Goal: Transaction & Acquisition: Purchase product/service

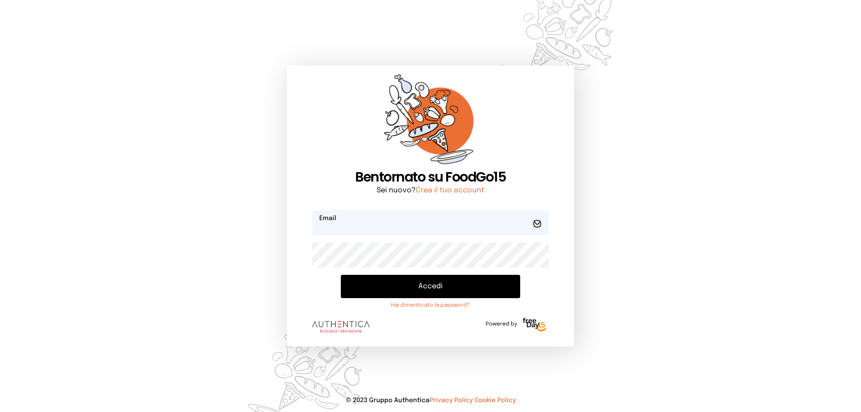
type input "**********"
click at [405, 286] on button "Accedi" at bounding box center [430, 286] width 179 height 23
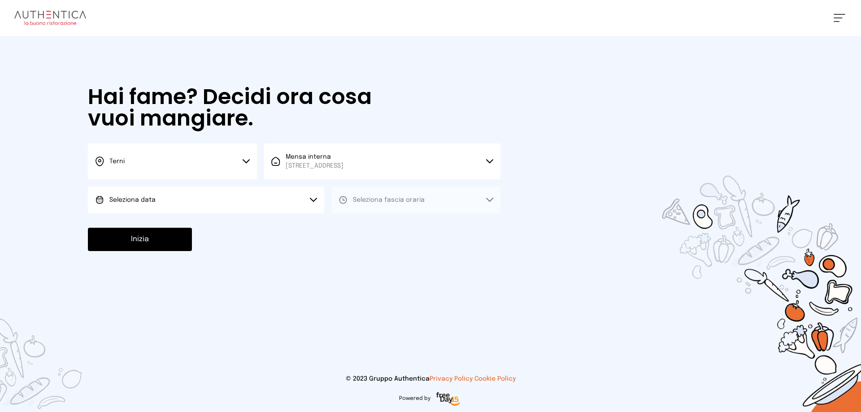
click at [297, 206] on button "Seleziona data" at bounding box center [206, 200] width 236 height 27
click at [273, 217] on li "[DATE], [DATE]" at bounding box center [206, 225] width 236 height 23
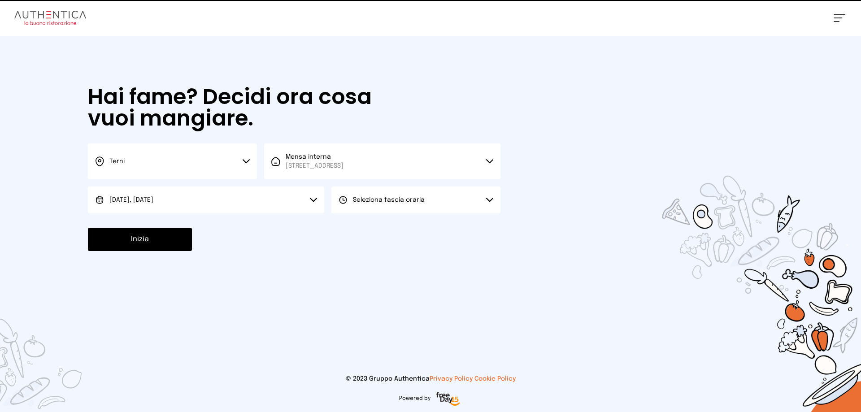
click at [368, 196] on span "Seleziona fascia oraria" at bounding box center [389, 200] width 72 height 9
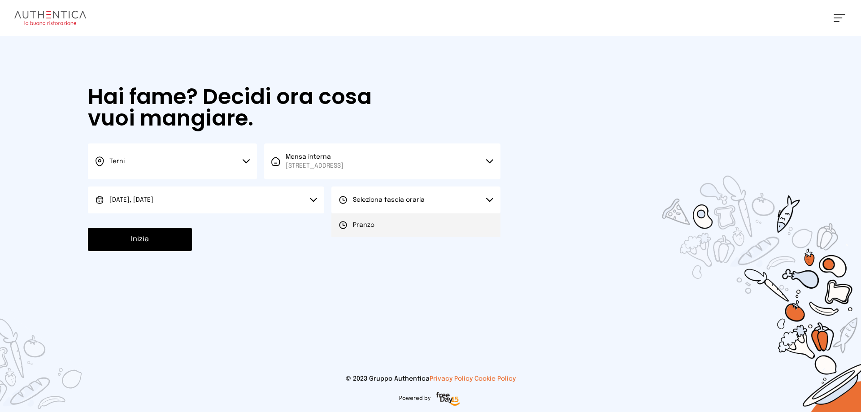
click at [346, 223] on 1 at bounding box center [343, 225] width 7 height 7
click at [145, 248] on button "Inizia" at bounding box center [140, 239] width 104 height 23
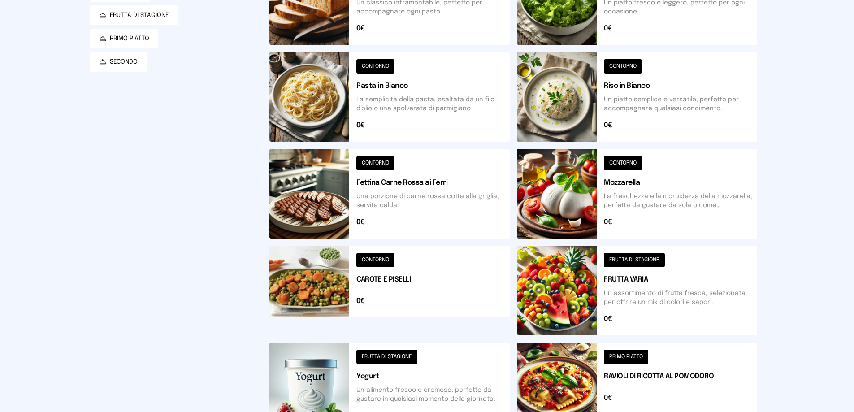
scroll to position [314, 0]
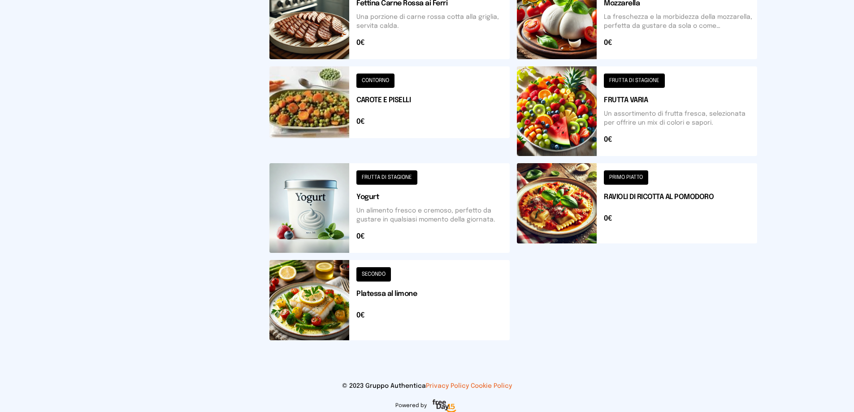
click at [444, 93] on button at bounding box center [390, 111] width 240 height 90
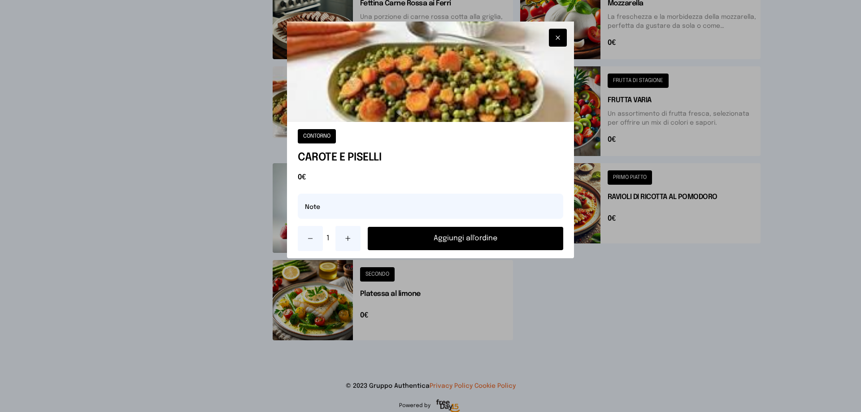
click at [382, 239] on button "Aggiungi all'ordine" at bounding box center [466, 238] width 196 height 23
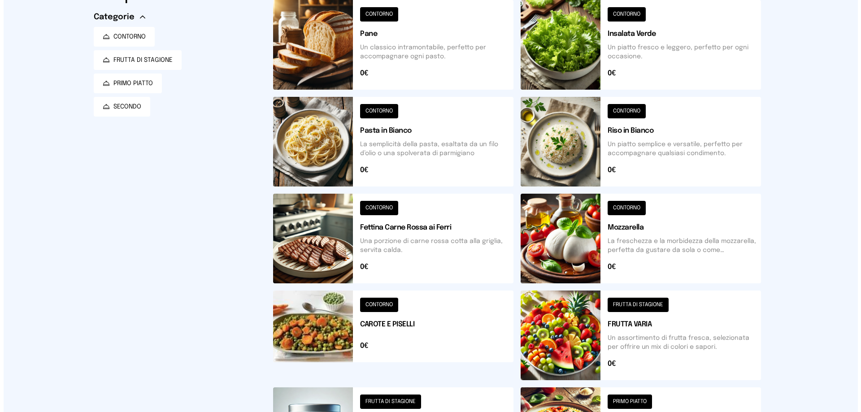
scroll to position [0, 0]
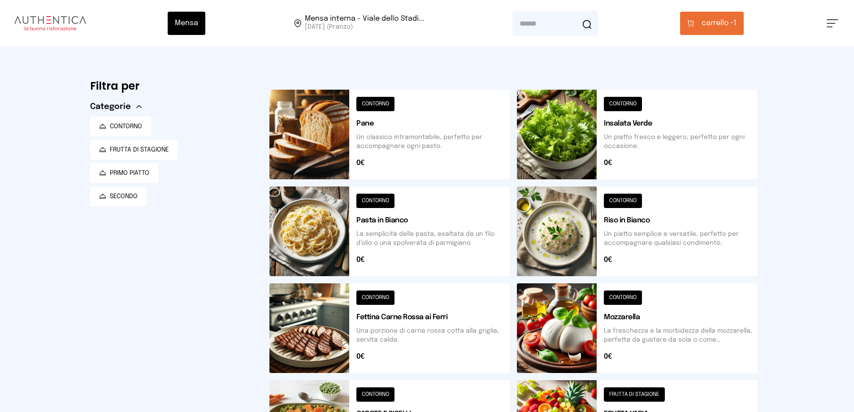
click at [584, 209] on button at bounding box center [637, 232] width 240 height 90
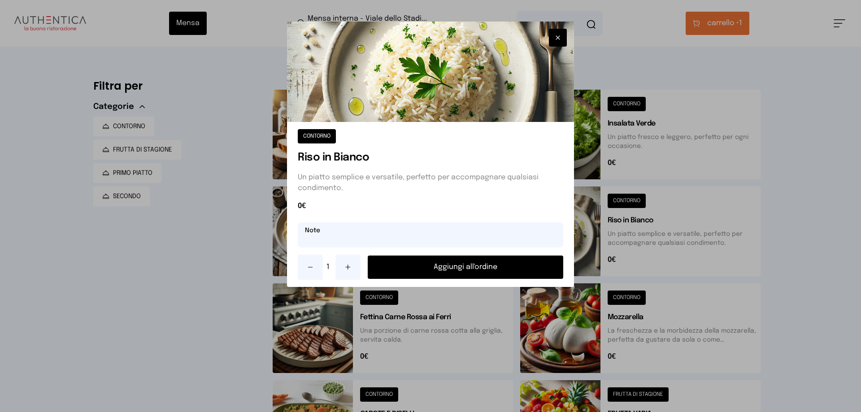
click at [485, 239] on input "text" at bounding box center [431, 234] width 266 height 25
type input "***"
click at [480, 257] on button "Aggiungi all'ordine" at bounding box center [466, 267] width 196 height 23
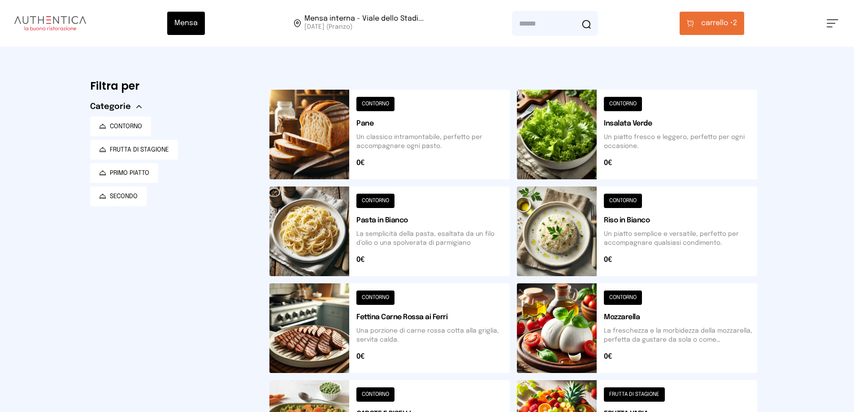
click at [719, 25] on span "carrello •" at bounding box center [718, 23] width 32 height 11
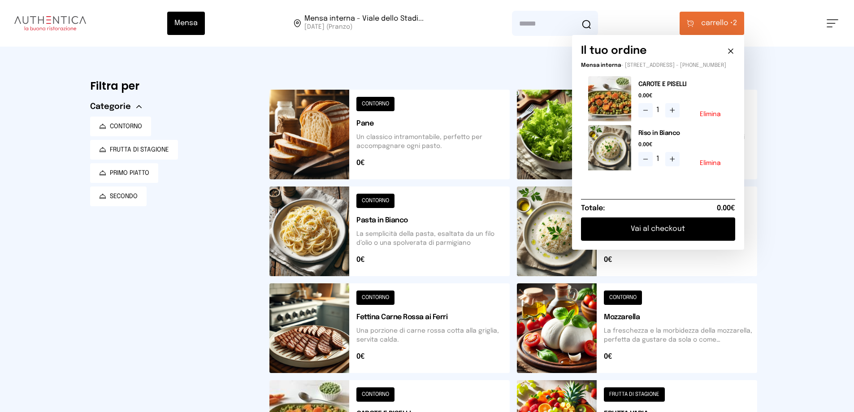
click at [639, 230] on button "Vai al checkout" at bounding box center [658, 229] width 154 height 23
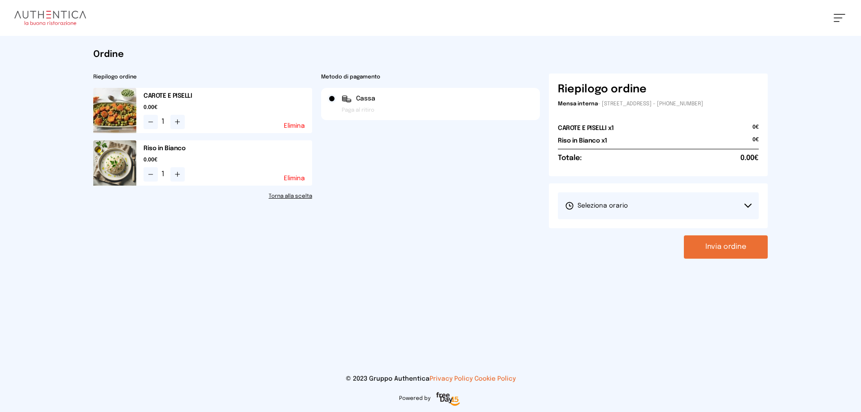
click at [584, 211] on button "Seleziona orario" at bounding box center [658, 205] width 201 height 27
click at [593, 236] on li "1° Turno (13:00 - 15:00)" at bounding box center [658, 230] width 201 height 23
click at [727, 251] on button "Invia ordine" at bounding box center [726, 246] width 84 height 23
